Goal: Entertainment & Leisure: Consume media (video, audio)

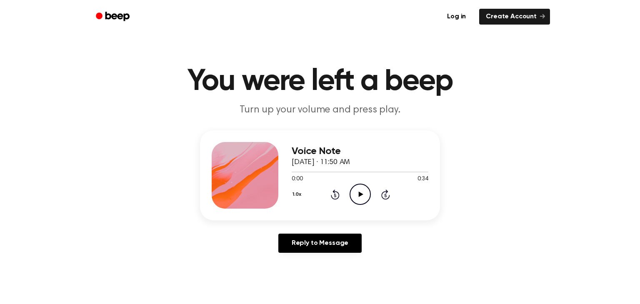
click at [360, 192] on icon "Play Audio" at bounding box center [359, 194] width 21 height 21
click at [358, 192] on icon "Play Audio" at bounding box center [359, 194] width 21 height 21
click at [356, 196] on icon "Play Audio" at bounding box center [359, 194] width 21 height 21
click at [517, 175] on div "Voice Note September 11, 2024 · 11:52 AM 0:13 0:27 Your browser does not suppor…" at bounding box center [320, 194] width 620 height 129
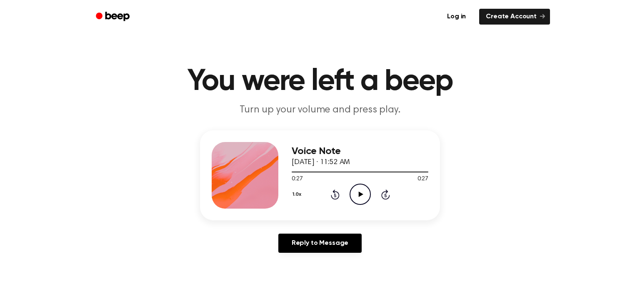
click at [368, 194] on icon "Play Audio" at bounding box center [359, 194] width 21 height 21
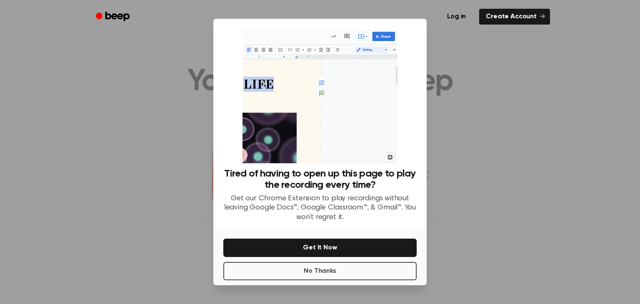
click at [429, 174] on div at bounding box center [320, 152] width 640 height 304
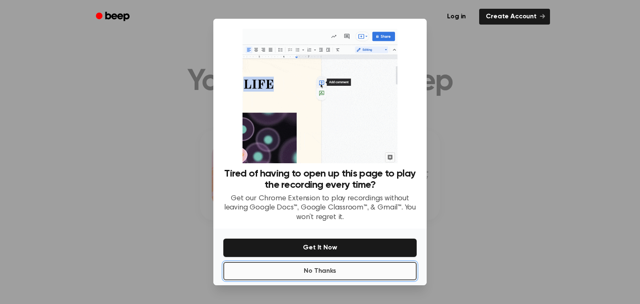
click at [360, 266] on button "No Thanks" at bounding box center [319, 271] width 193 height 18
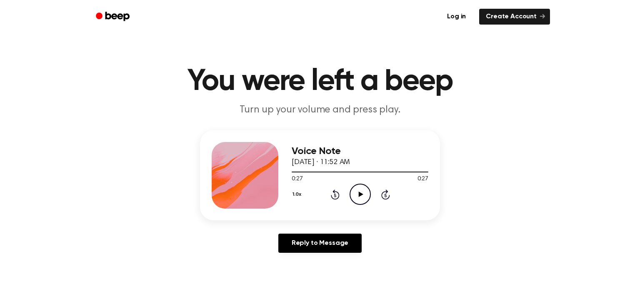
click at [359, 200] on icon "Play Audio" at bounding box center [359, 194] width 21 height 21
click at [364, 188] on icon "Play Audio" at bounding box center [359, 194] width 21 height 21
click at [435, 160] on div "Voice Note September 11, 2024 · 11:52 AM 0:09 0:27 Your browser does not suppor…" at bounding box center [320, 175] width 240 height 90
click at [366, 194] on icon "Pause Audio" at bounding box center [359, 194] width 21 height 21
